Goal: Task Accomplishment & Management: Use online tool/utility

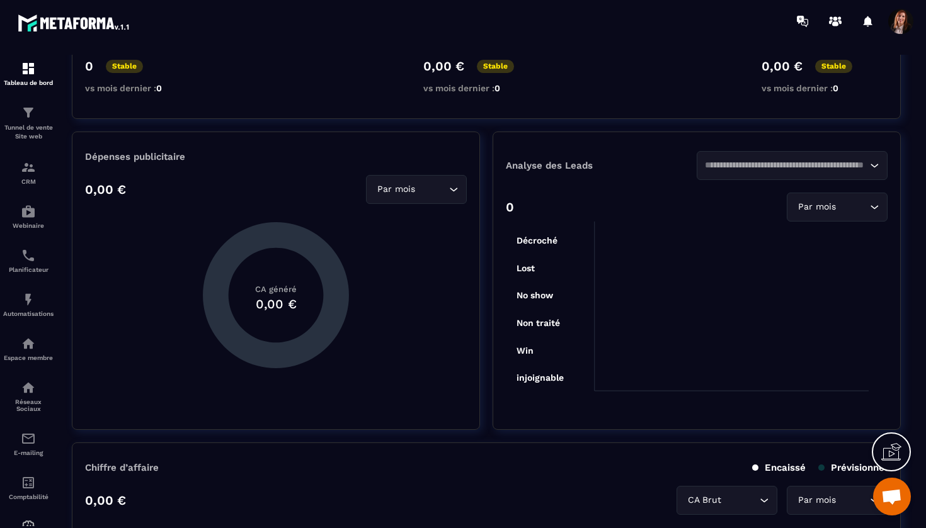
scroll to position [215, 0]
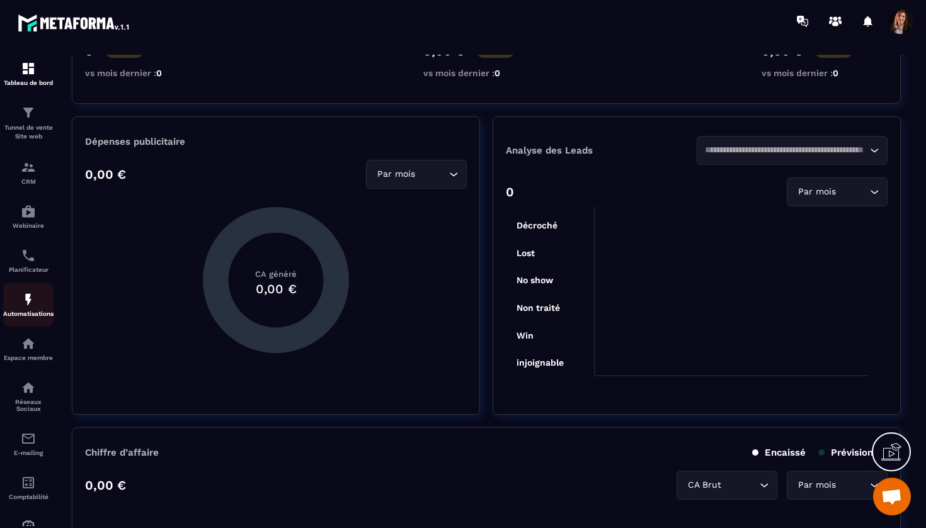
click at [30, 298] on img at bounding box center [28, 299] width 15 height 15
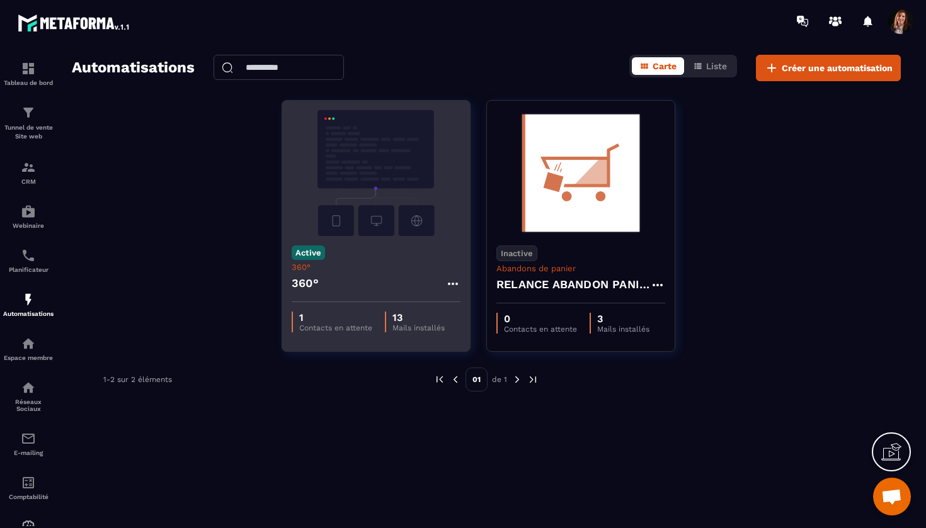
click at [399, 131] on img at bounding box center [376, 173] width 169 height 126
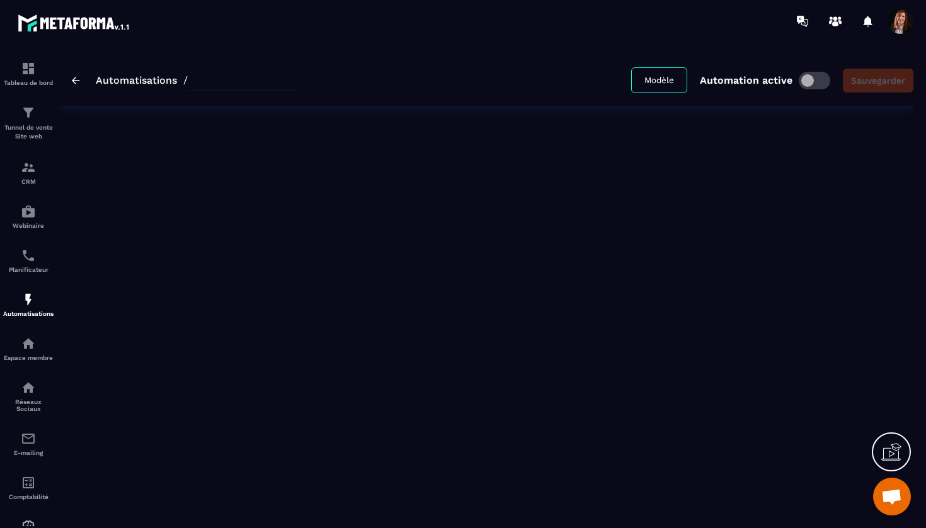
type input "****"
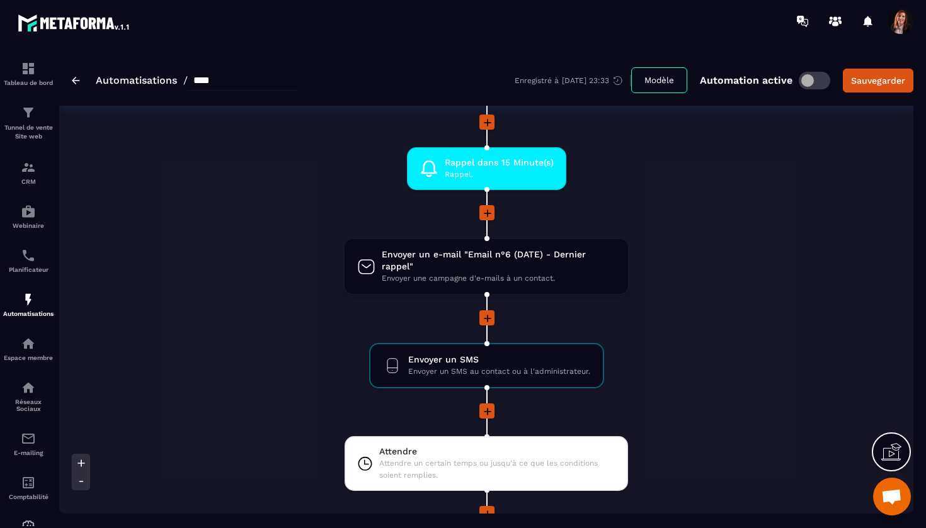
scroll to position [1013, 0]
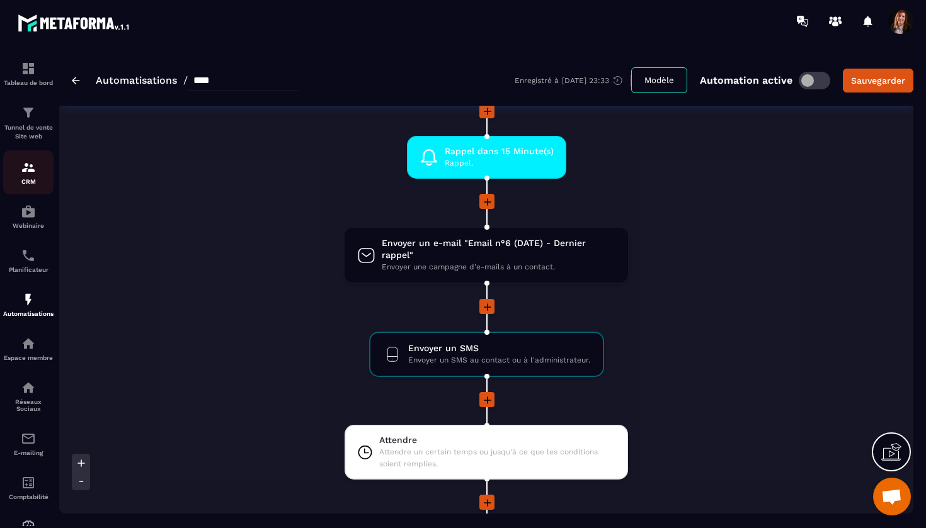
click at [31, 170] on img at bounding box center [28, 167] width 15 height 15
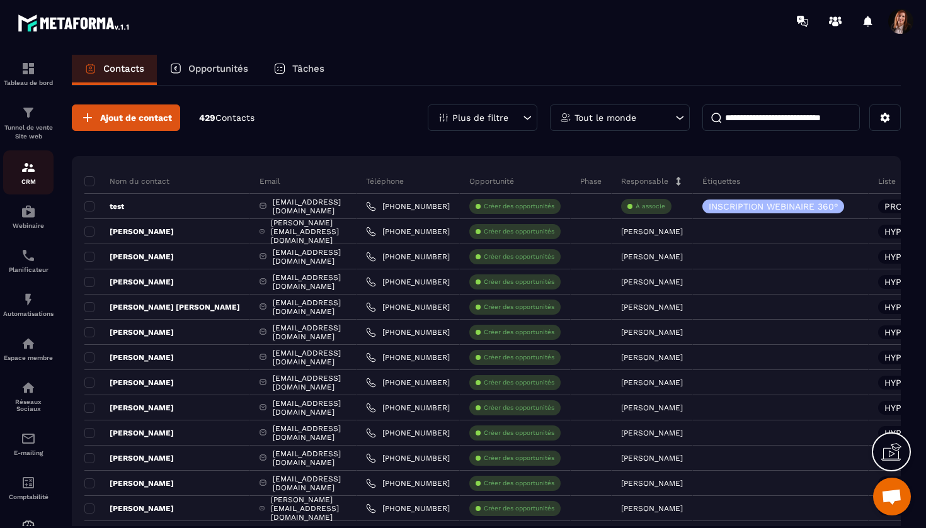
click at [26, 163] on img at bounding box center [28, 167] width 15 height 15
click at [30, 118] on img at bounding box center [28, 112] width 15 height 15
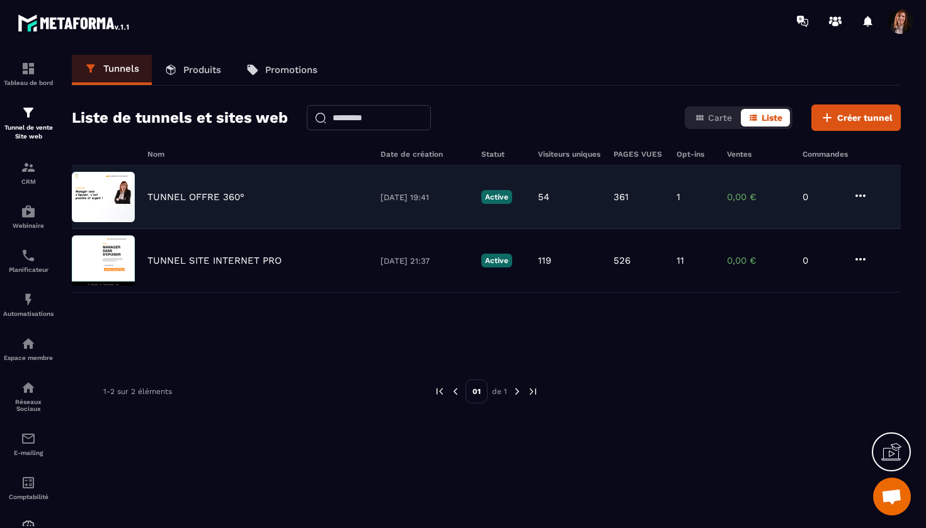
click at [219, 196] on p "TUNNEL OFFRE 360°" at bounding box center [195, 196] width 97 height 11
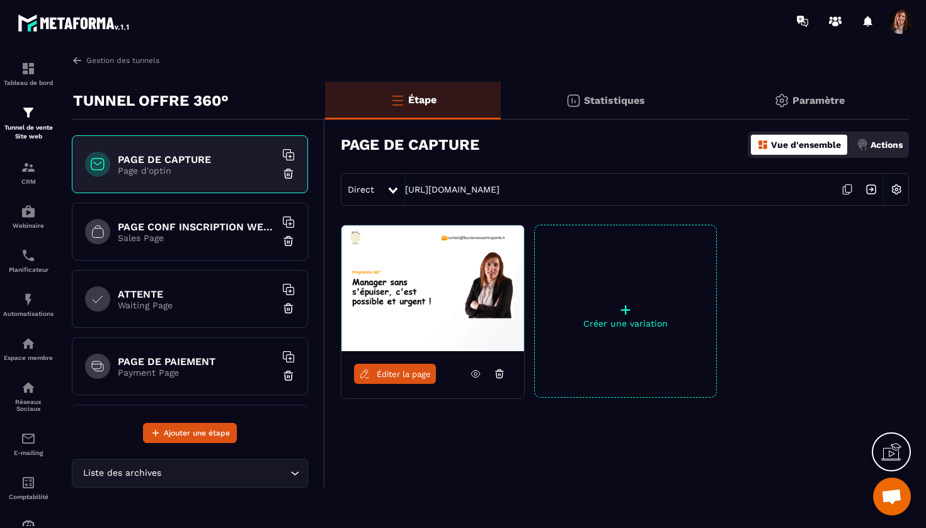
click at [426, 286] on img at bounding box center [432, 288] width 183 height 126
click at [392, 374] on span "Éditer la page" at bounding box center [404, 374] width 54 height 9
